Goal: Task Accomplishment & Management: Manage account settings

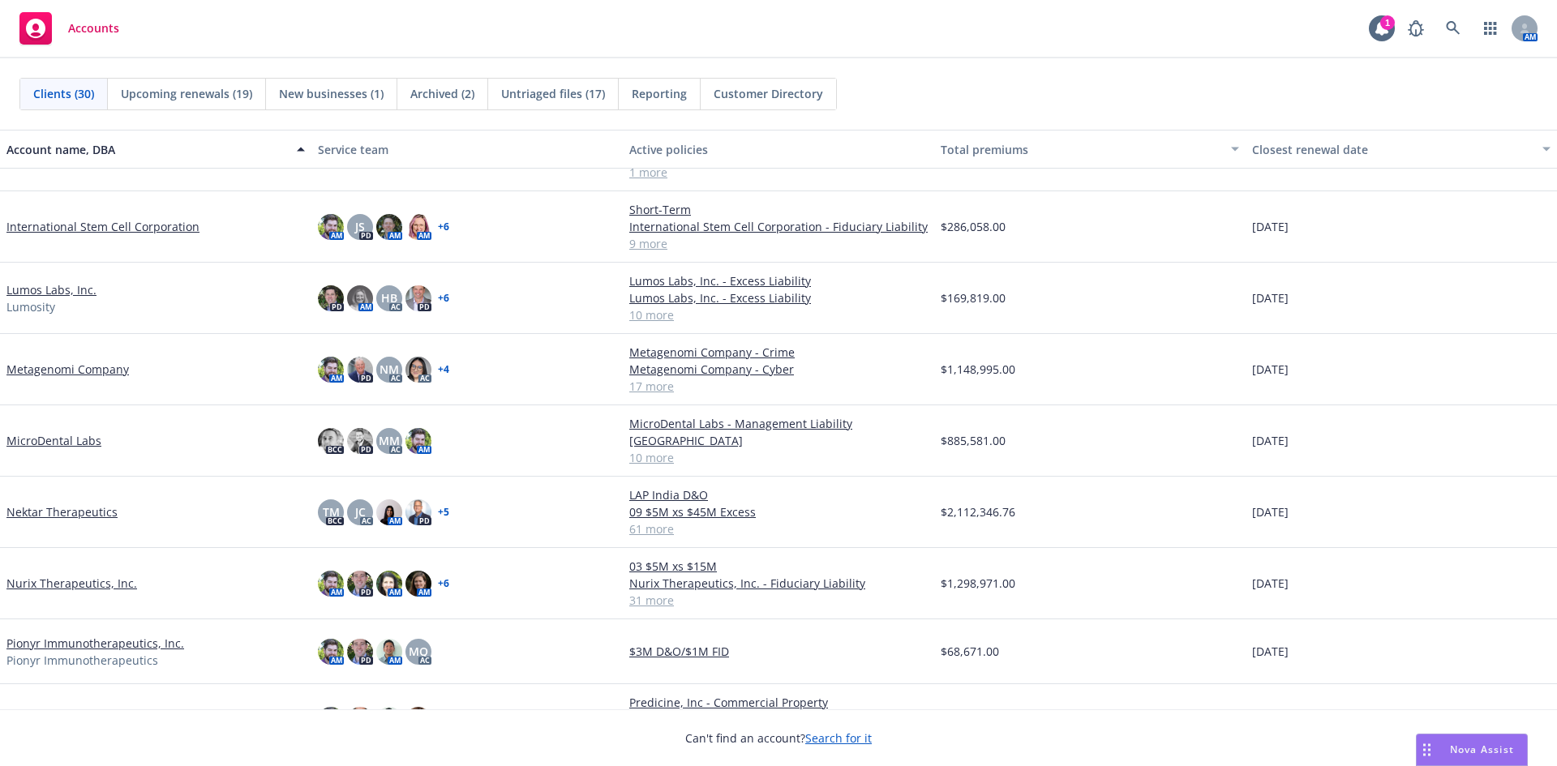
scroll to position [973, 0]
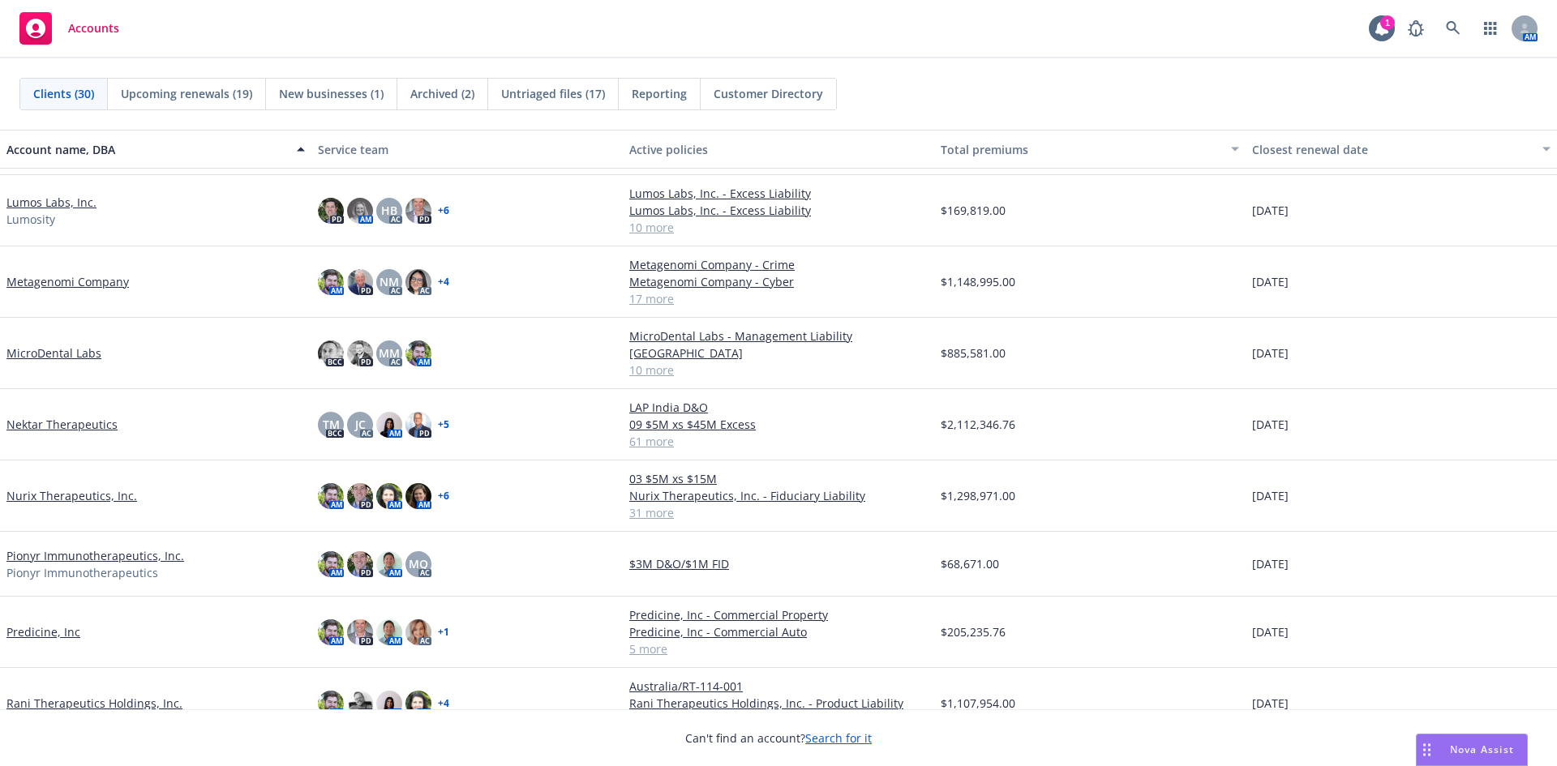
click at [90, 351] on link "MicroDental Labs" at bounding box center [53, 353] width 95 height 17
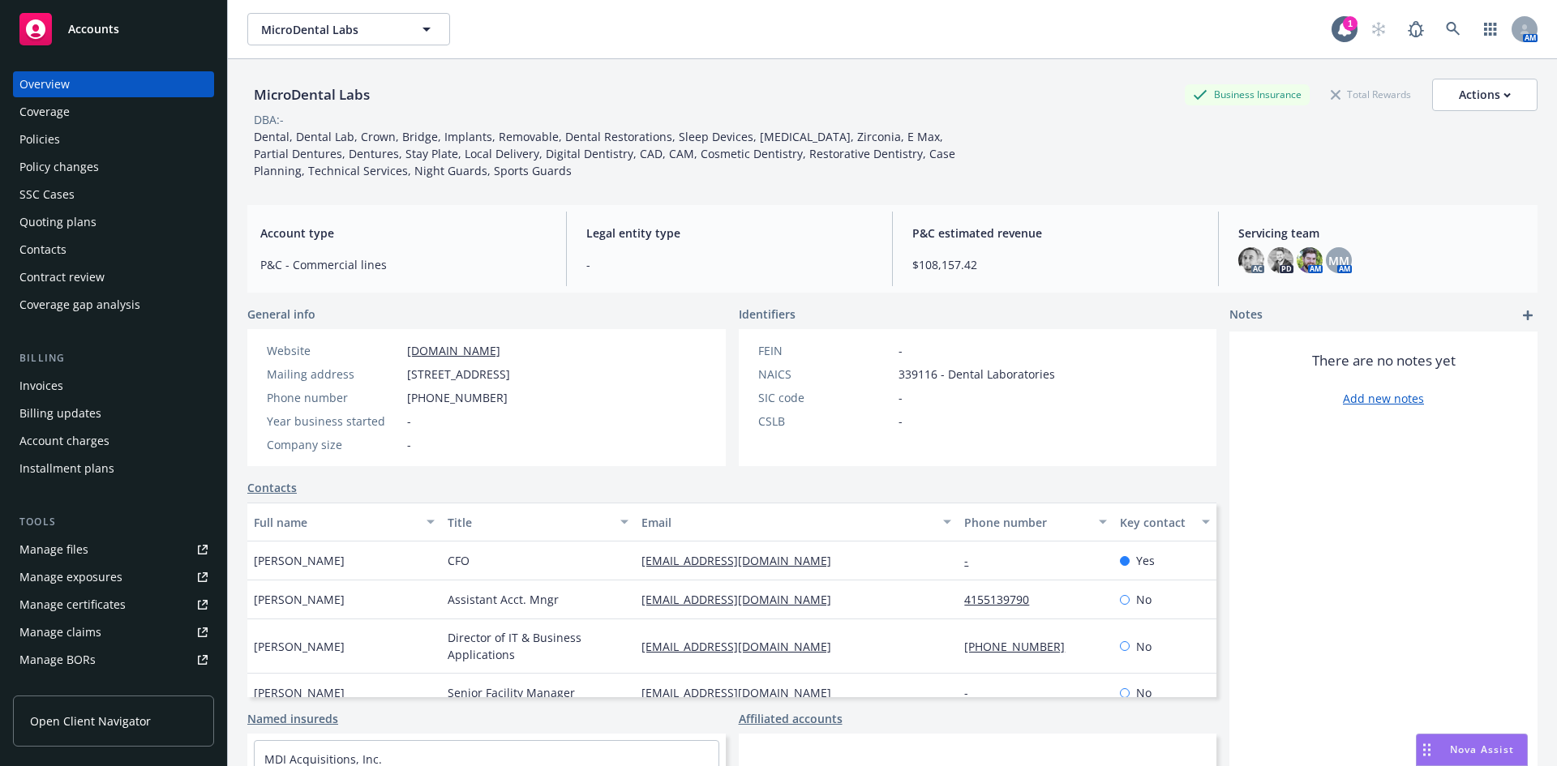
click at [75, 251] on div "Contacts" at bounding box center [113, 250] width 188 height 26
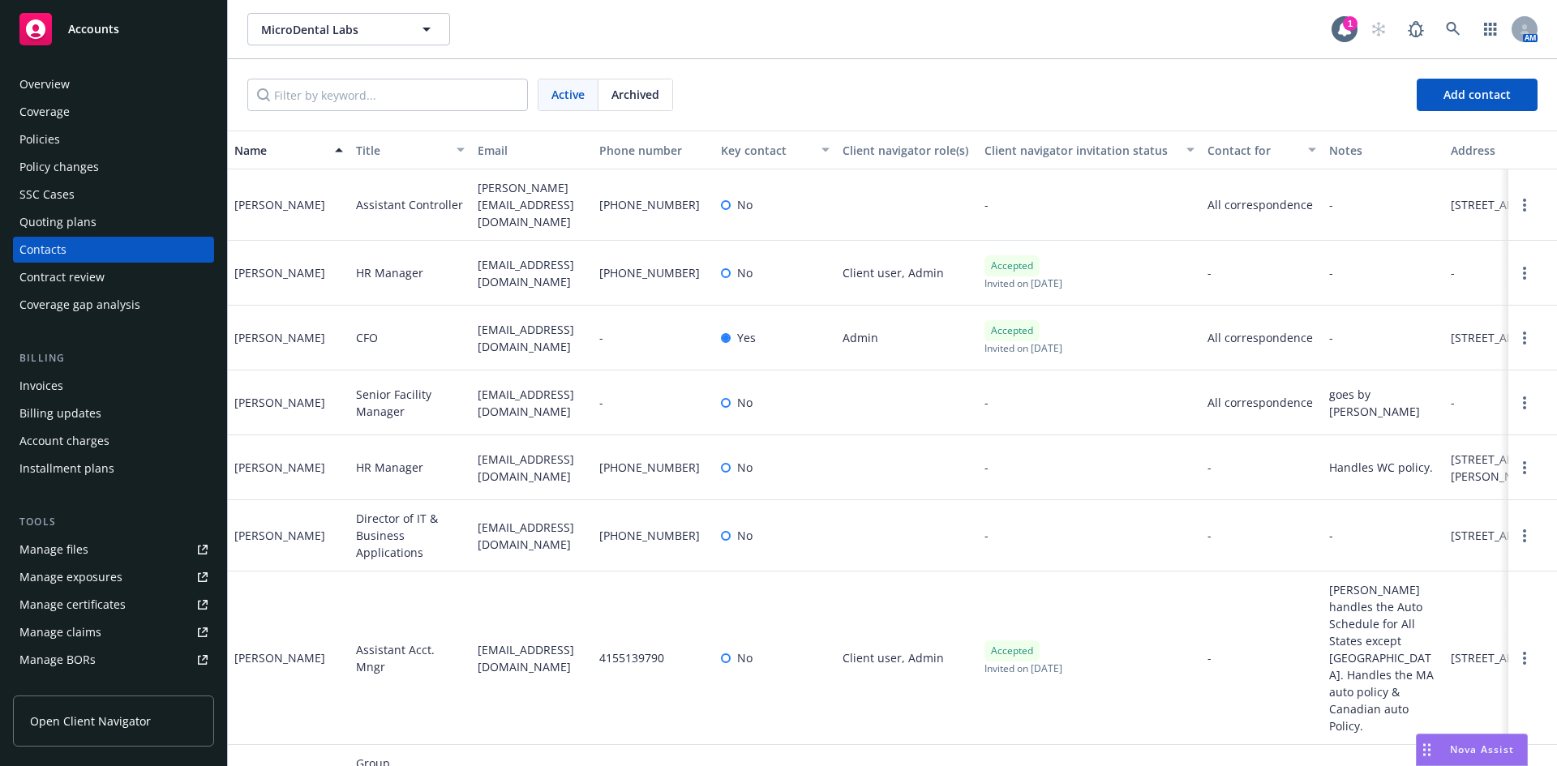
click at [59, 81] on div "Overview" at bounding box center [44, 84] width 50 height 26
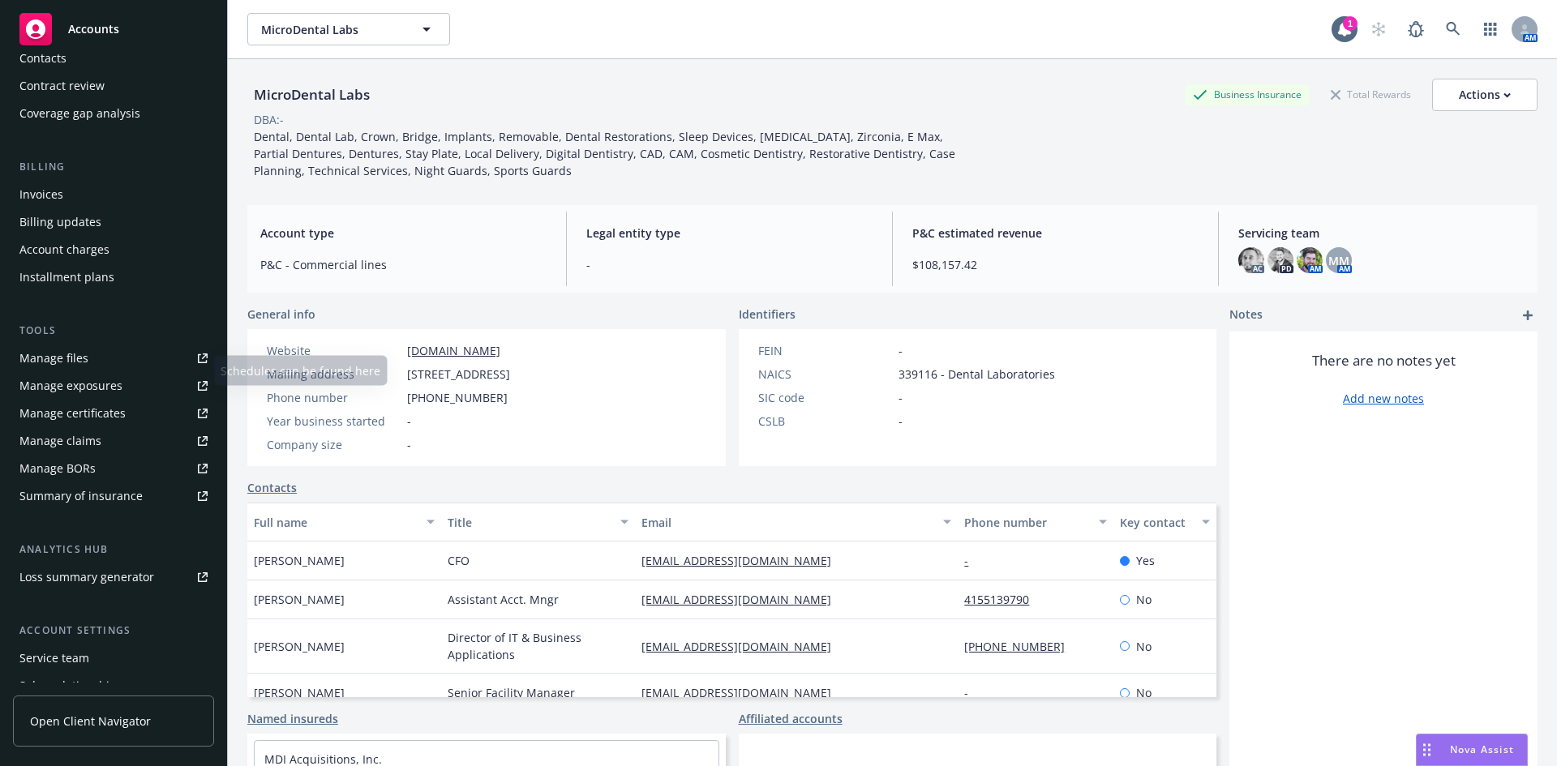
scroll to position [243, 0]
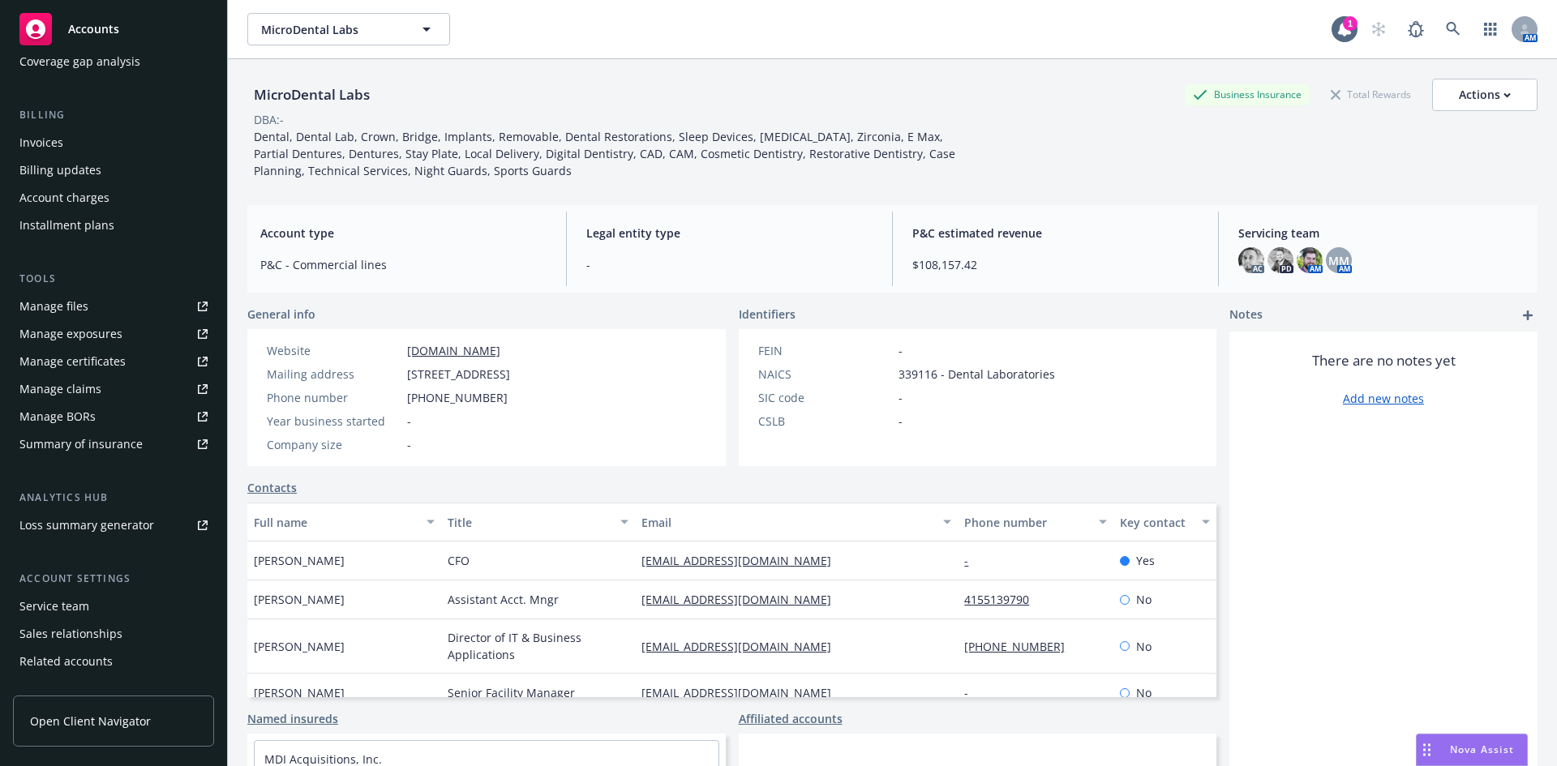
click at [85, 597] on div "Service team" at bounding box center [54, 607] width 70 height 26
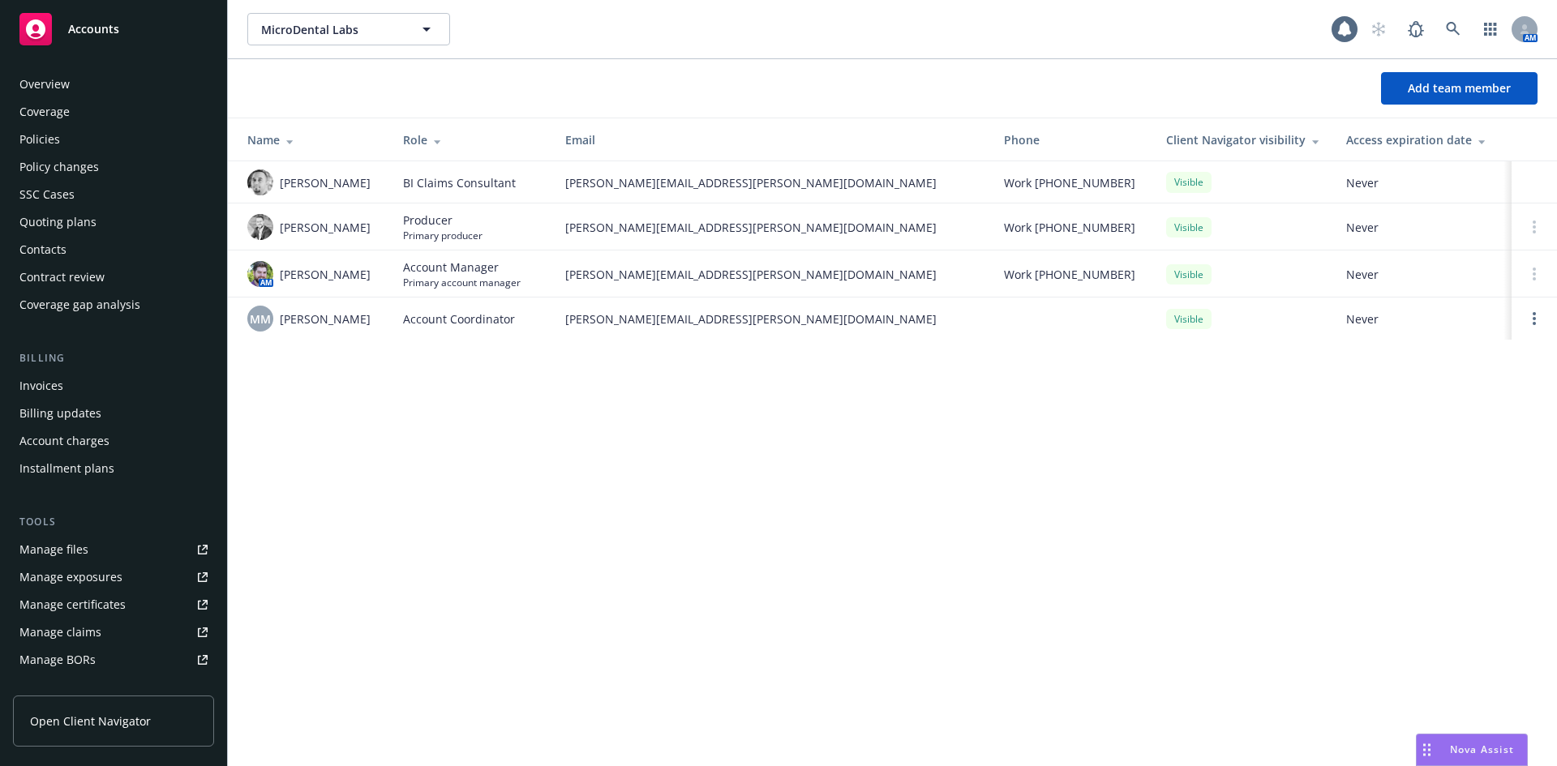
scroll to position [290, 0]
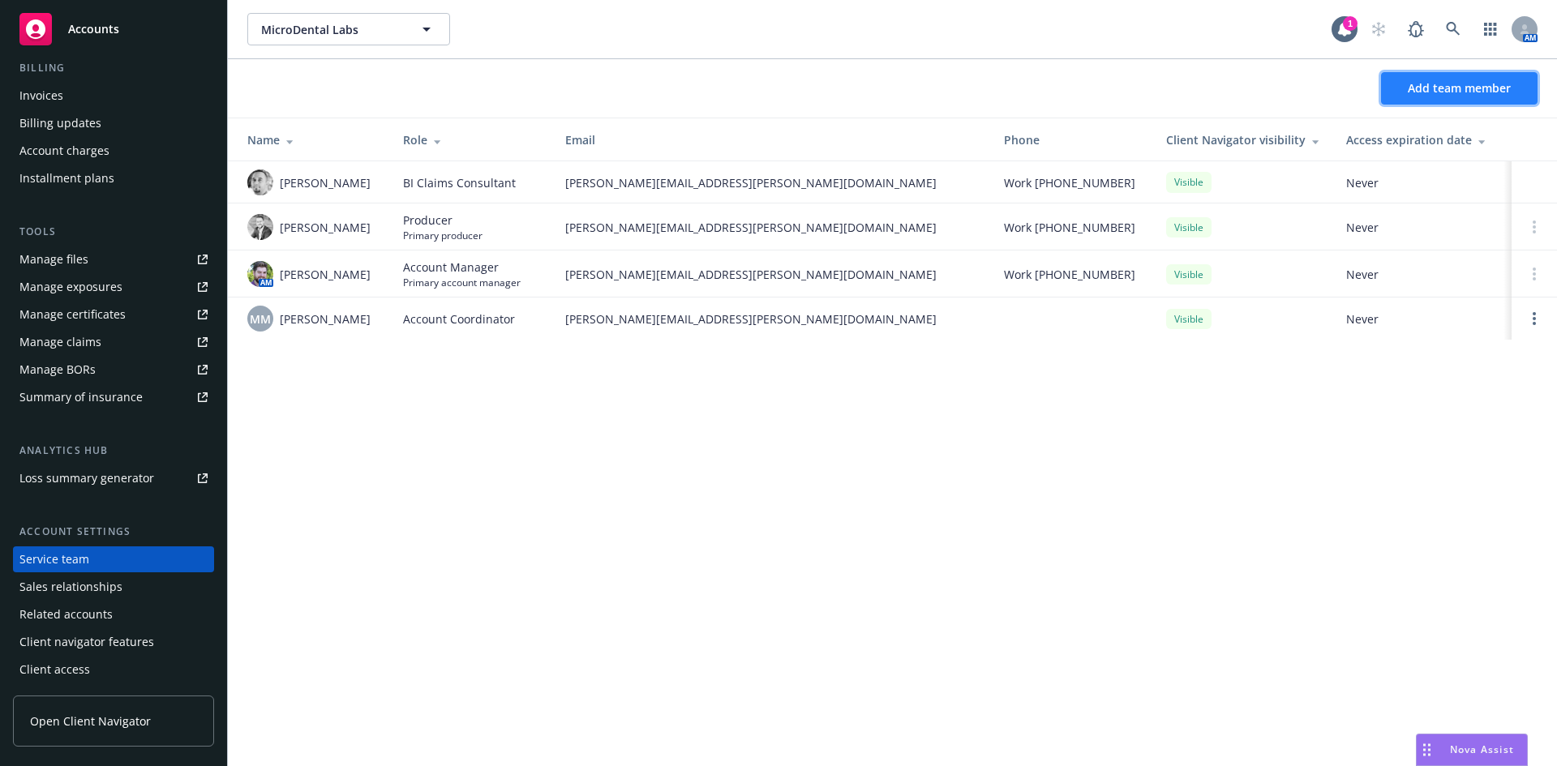
click at [1442, 90] on span "Add team member" at bounding box center [1459, 87] width 103 height 15
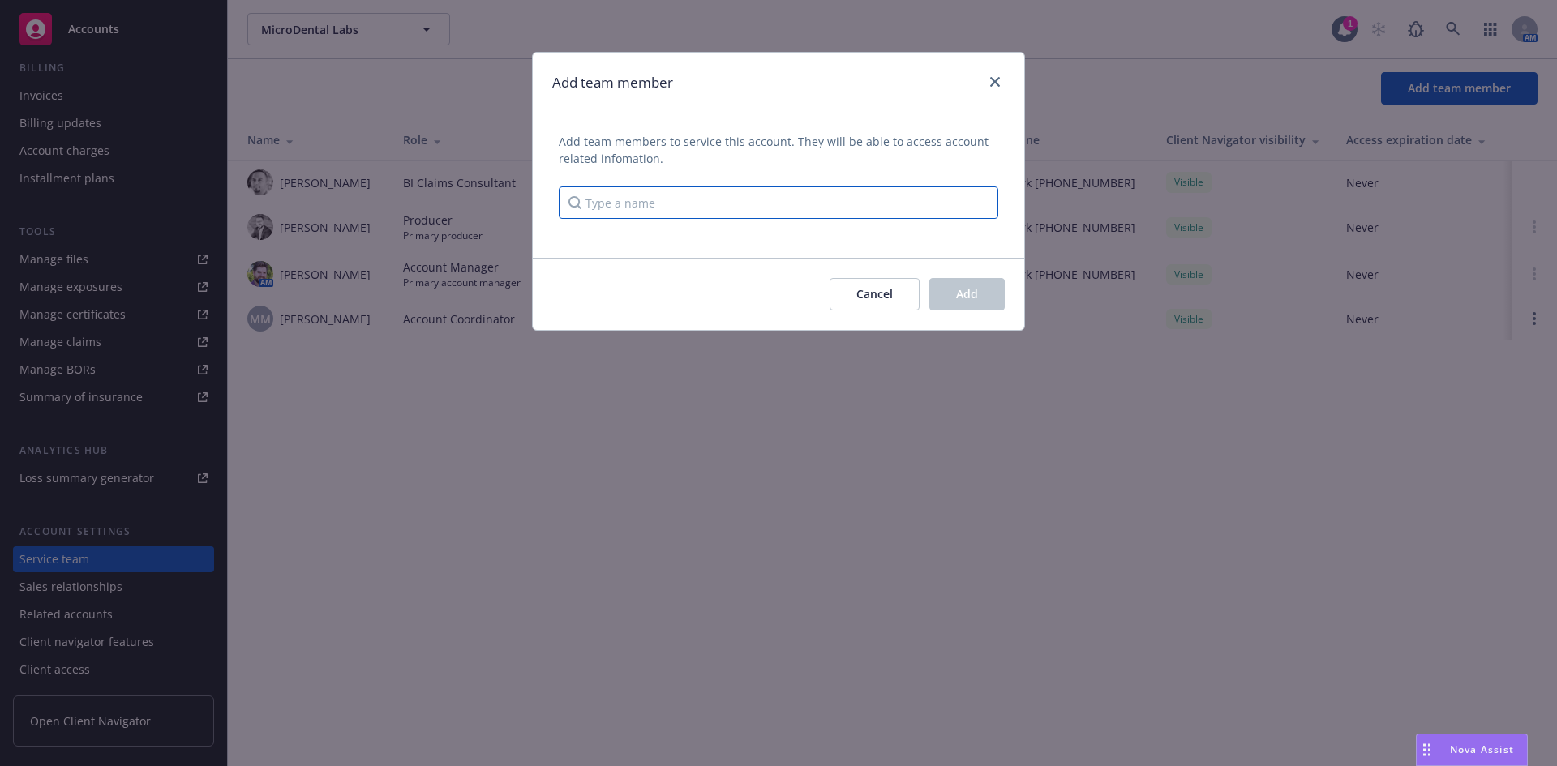
click at [731, 208] on input "Type a name" at bounding box center [778, 202] width 439 height 32
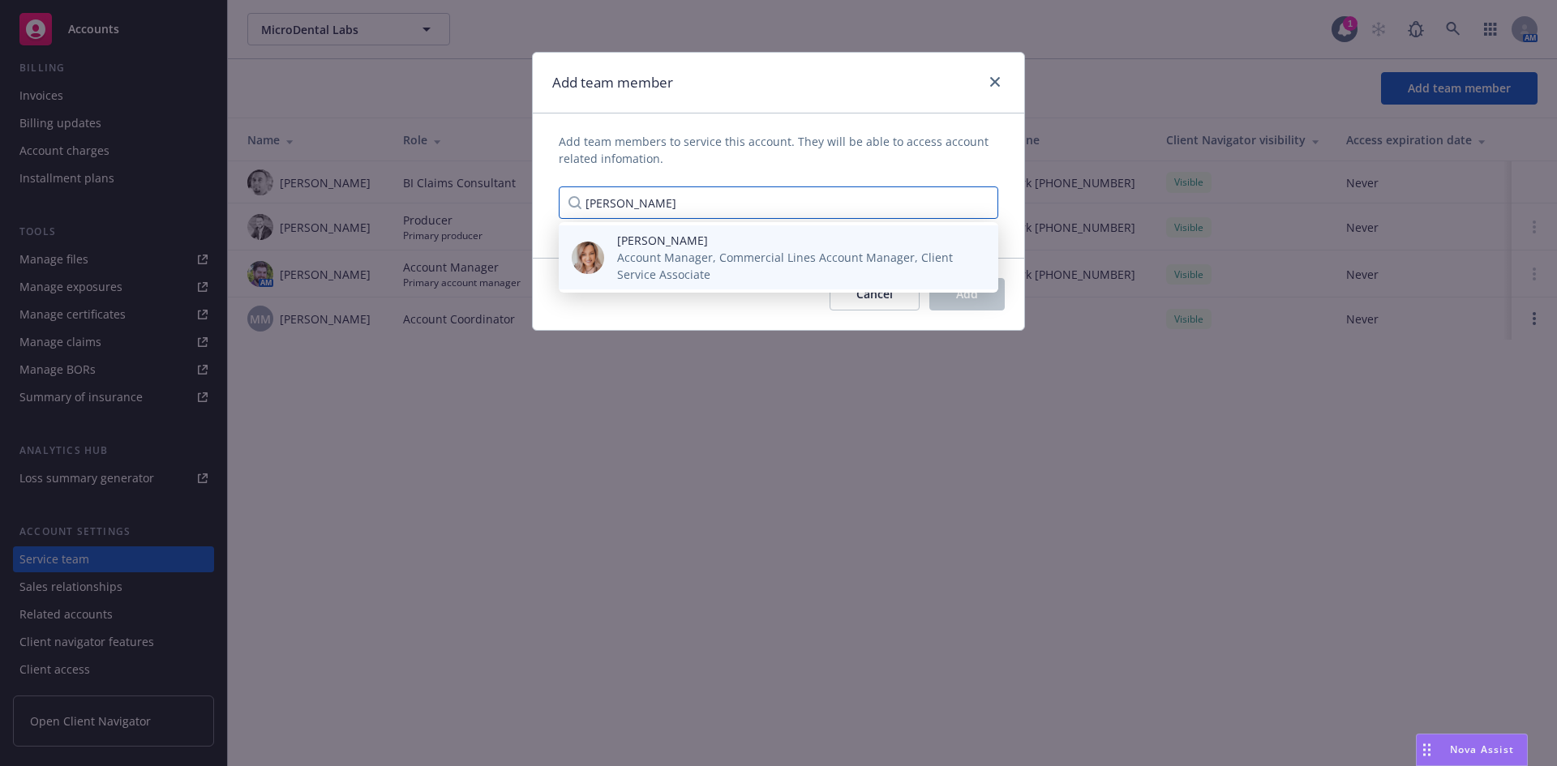
type input "[PERSON_NAME]"
click at [730, 253] on span "Account Manager, Commercial Lines Account Manager, Client Service Associate" at bounding box center [794, 266] width 355 height 34
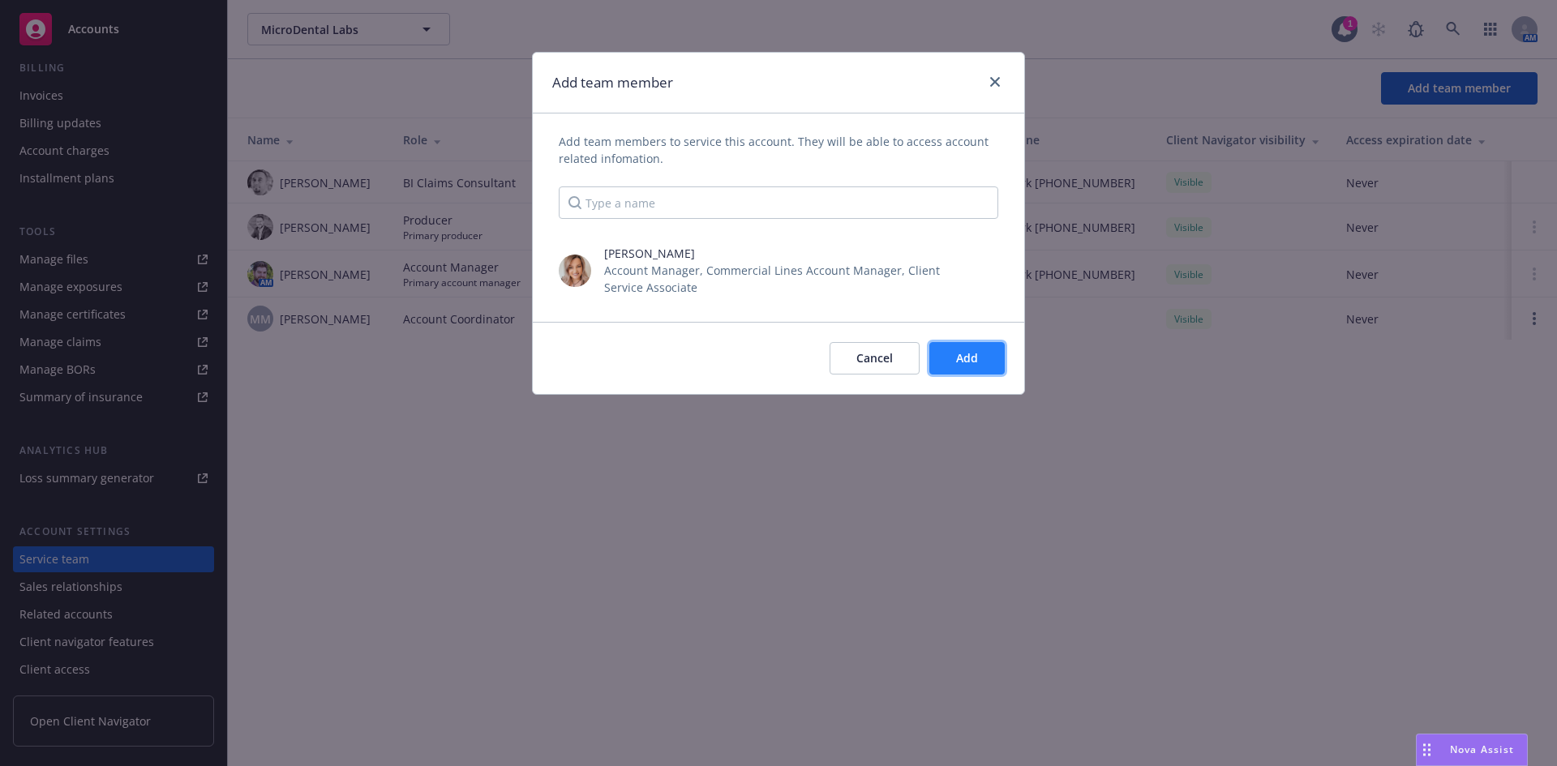
click at [976, 366] on span "Add" at bounding box center [967, 357] width 22 height 15
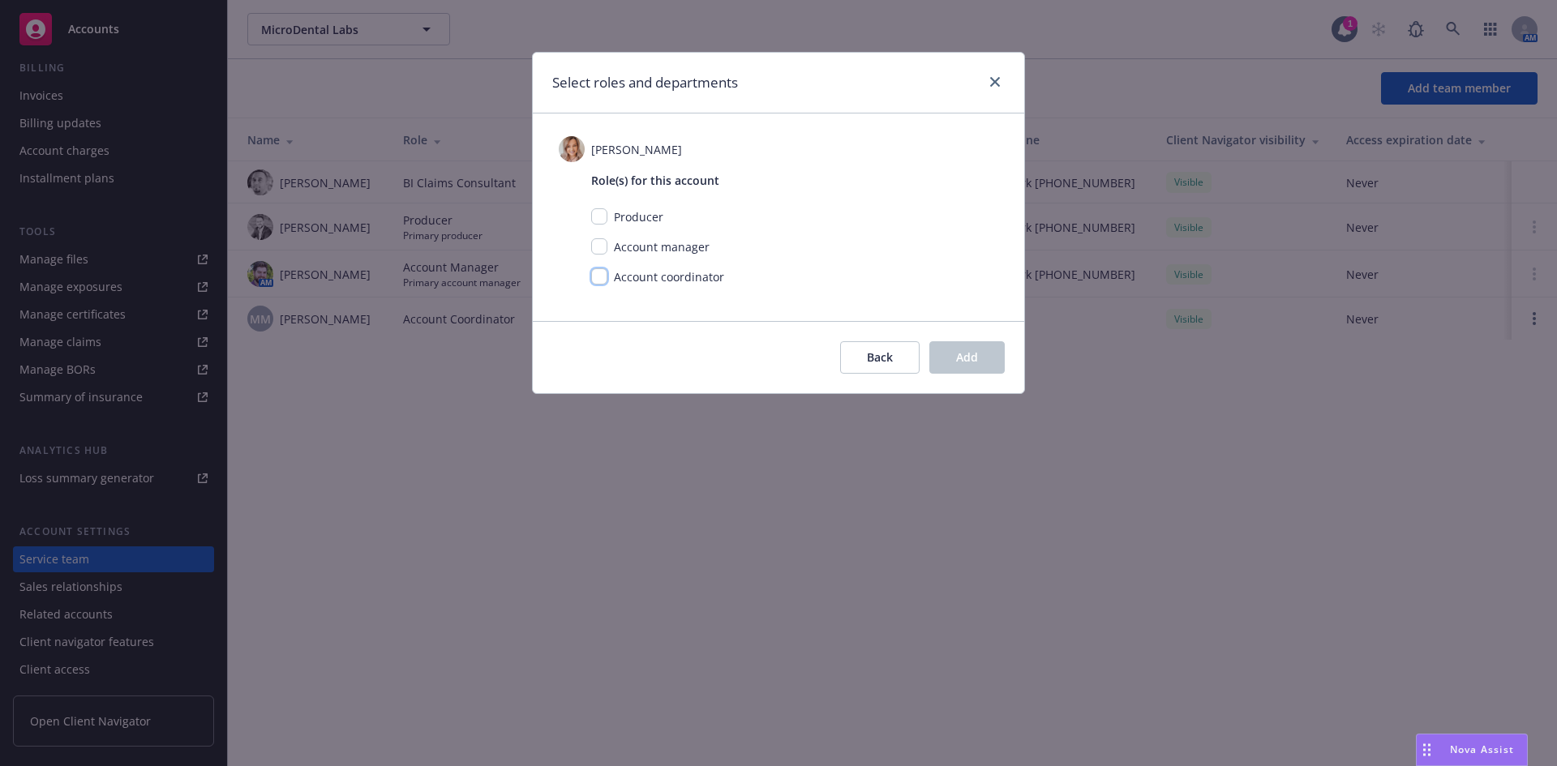
click at [598, 278] on input "checkbox" at bounding box center [599, 276] width 16 height 16
checkbox input "true"
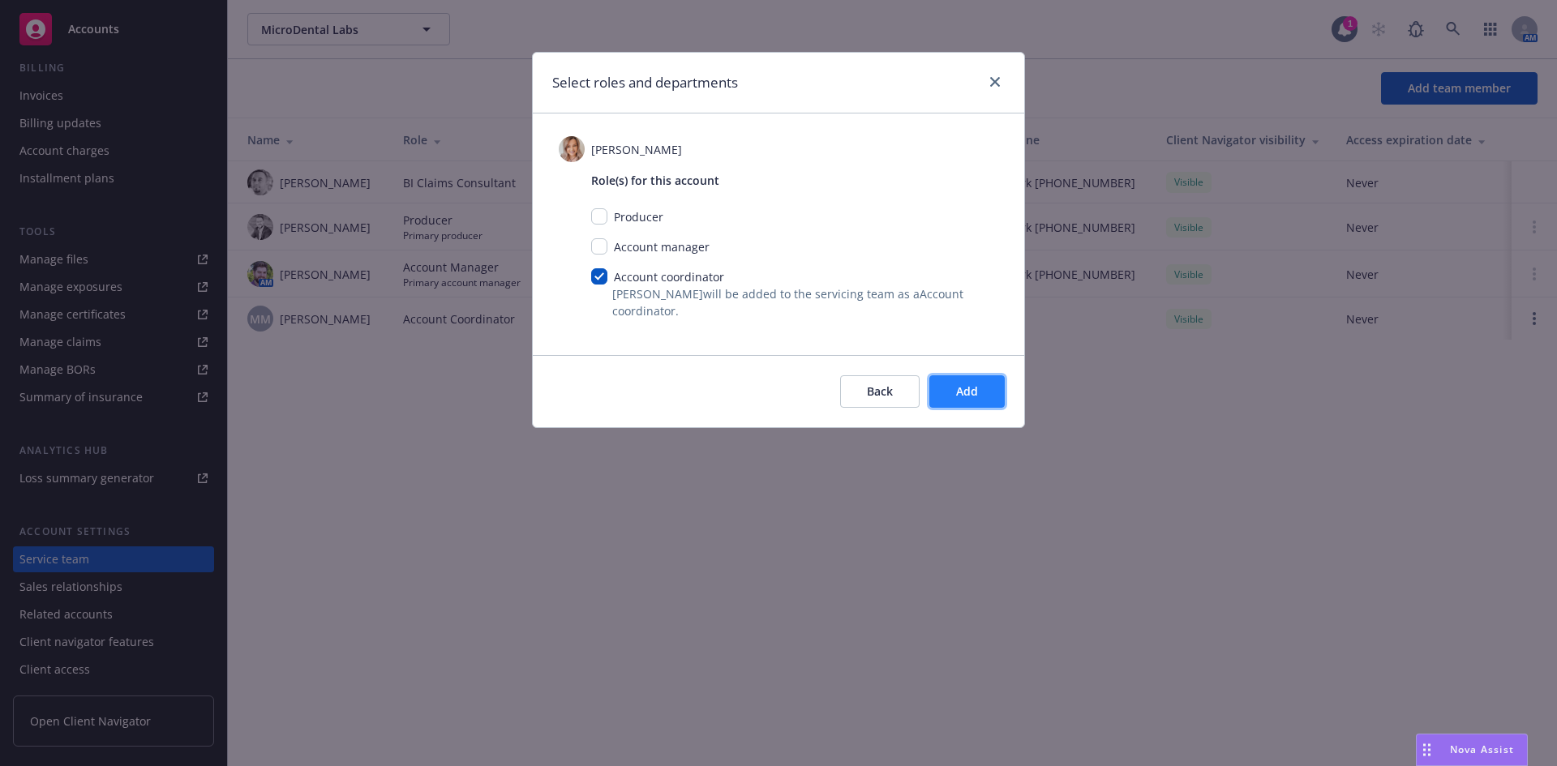
click at [973, 393] on span "Add" at bounding box center [967, 391] width 22 height 15
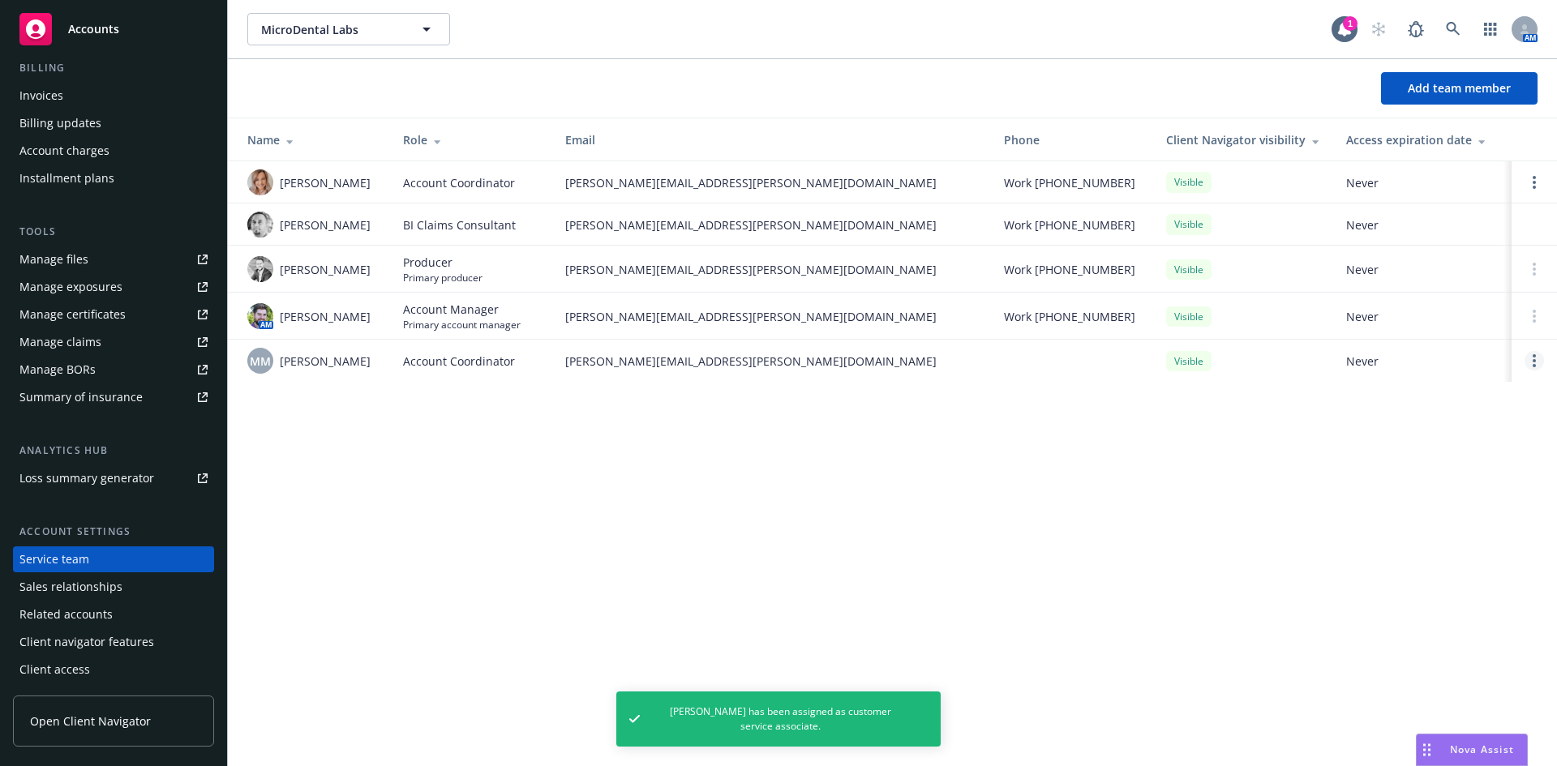
click at [1532, 365] on link "Open options" at bounding box center [1533, 360] width 19 height 19
click at [1438, 318] on span "Remove account coordinator" at bounding box center [1424, 314] width 195 height 15
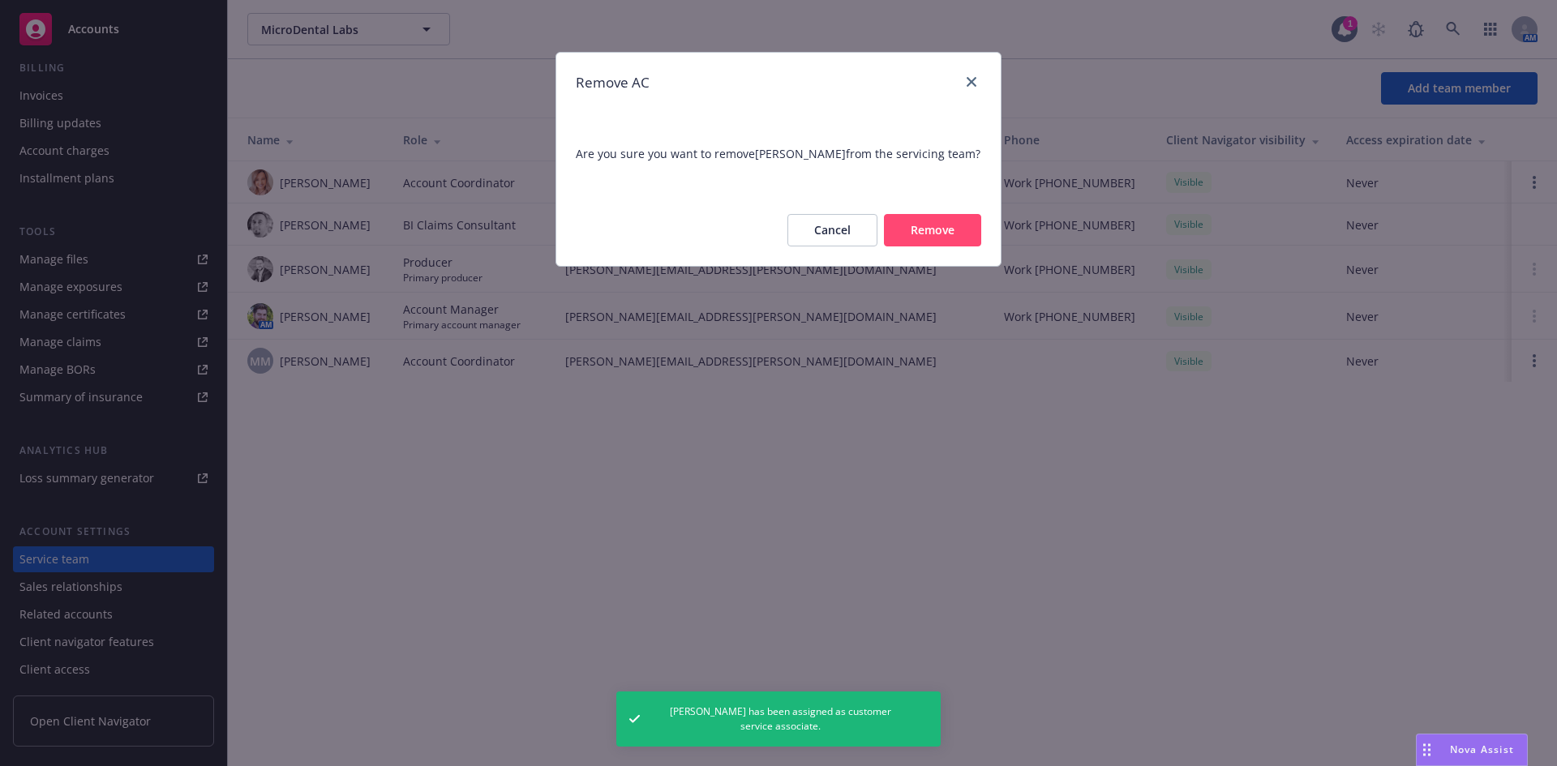
click at [936, 232] on button "Remove" at bounding box center [932, 230] width 97 height 32
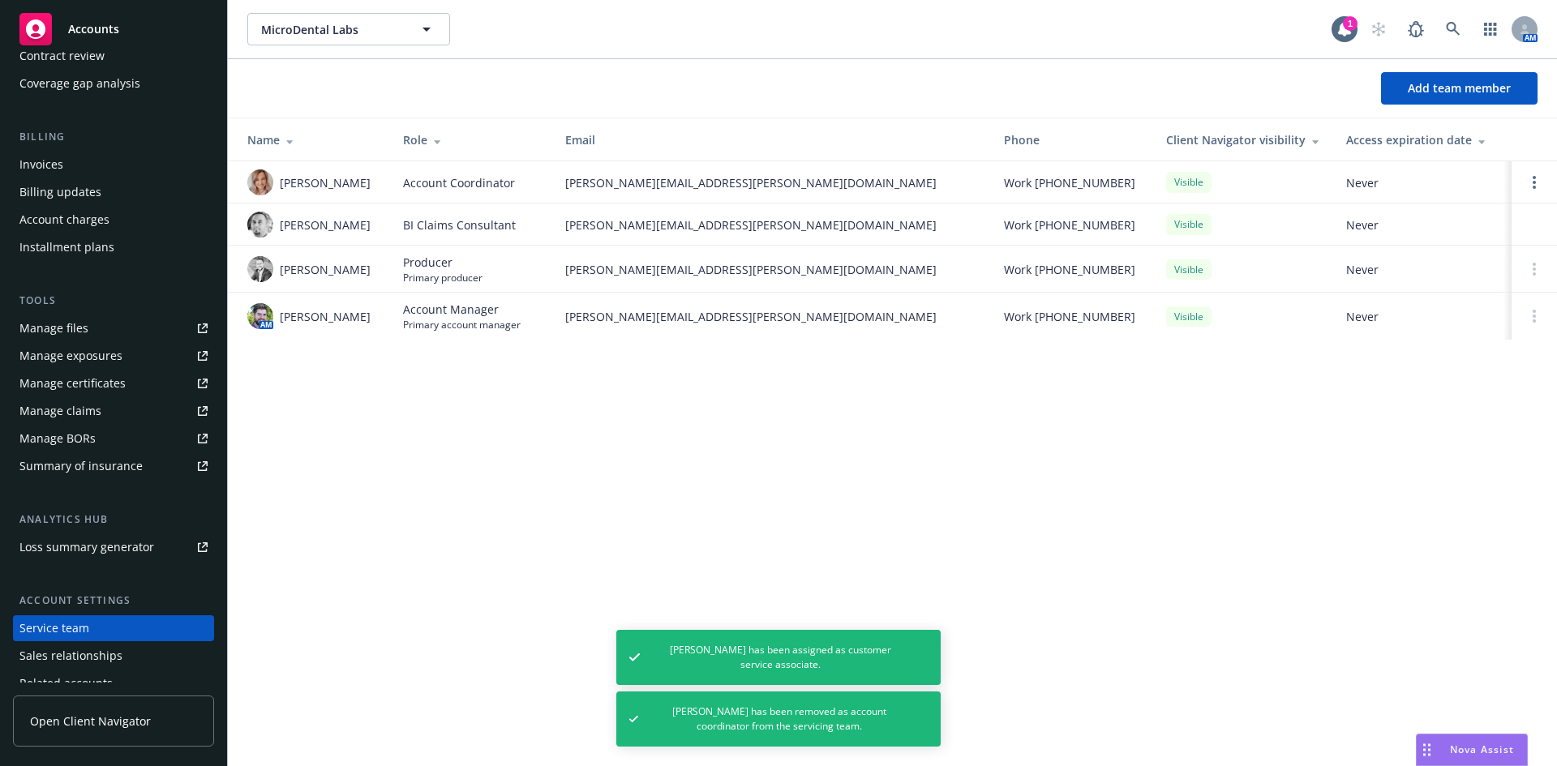
scroll to position [0, 0]
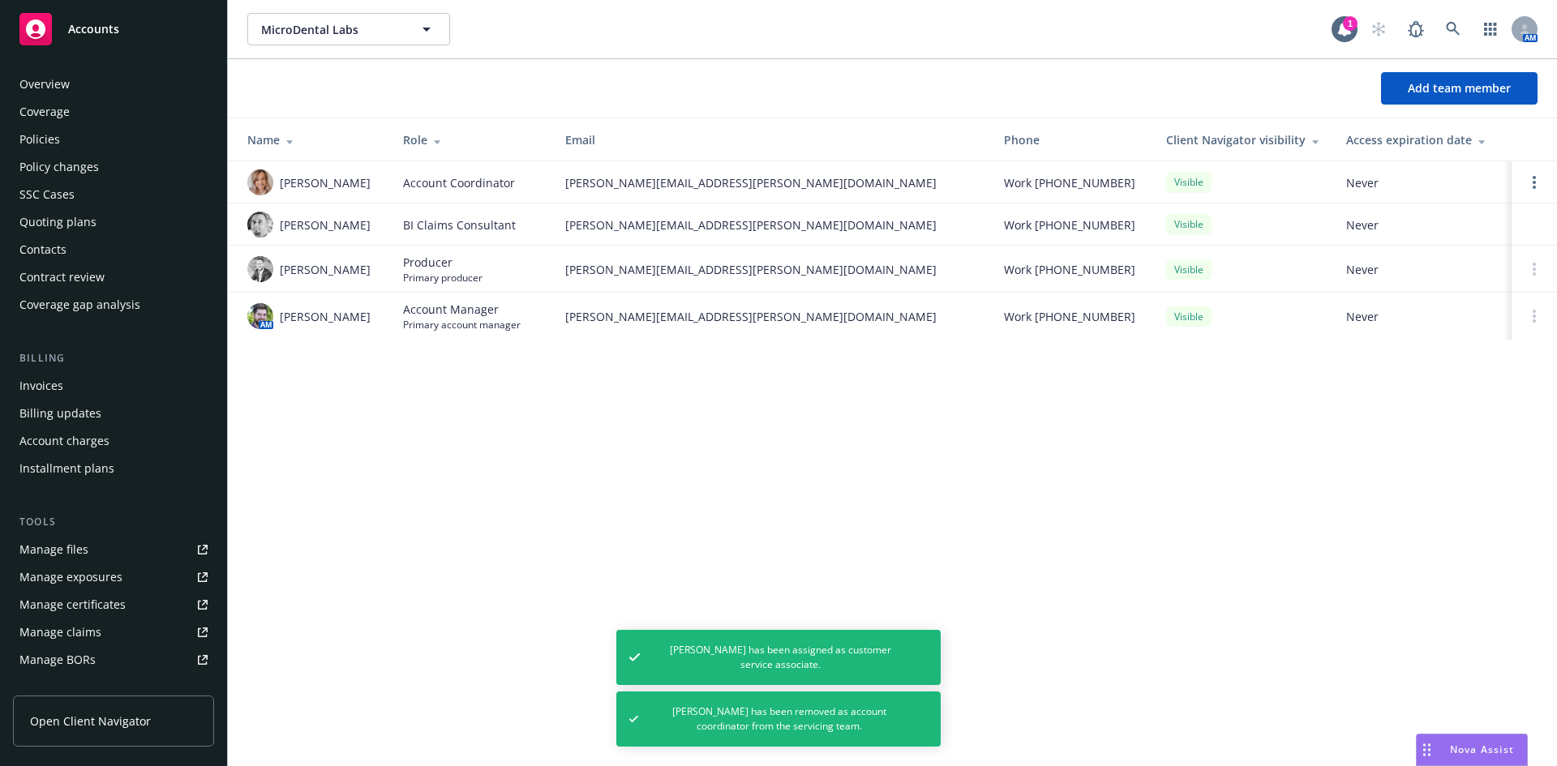
click at [70, 116] on div "Coverage" at bounding box center [113, 112] width 188 height 26
